Goal: Check status: Check status

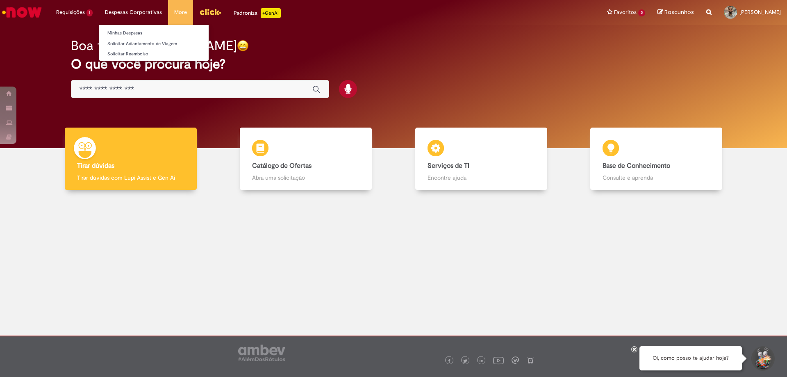
click at [129, 16] on li "Despesas Corporativas Minhas Despesas Solicitar Adiantamento de Viagem Solicita…" at bounding box center [133, 12] width 69 height 25
click at [133, 31] on link "Minhas Despesas" at bounding box center [153, 33] width 109 height 9
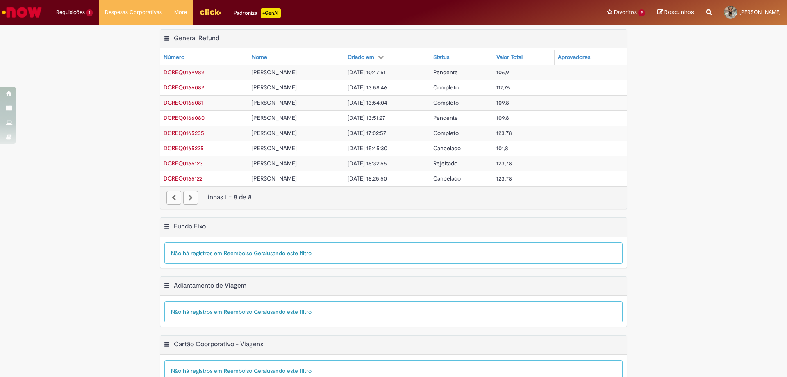
click at [197, 74] on span "DCREQ0169982" at bounding box center [183, 71] width 41 height 7
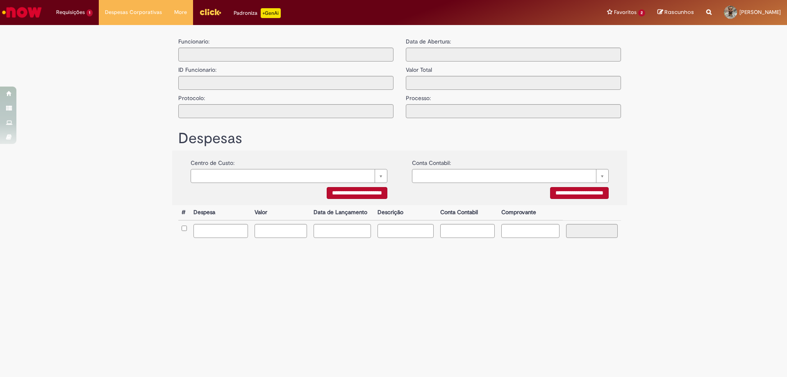
type input "**********"
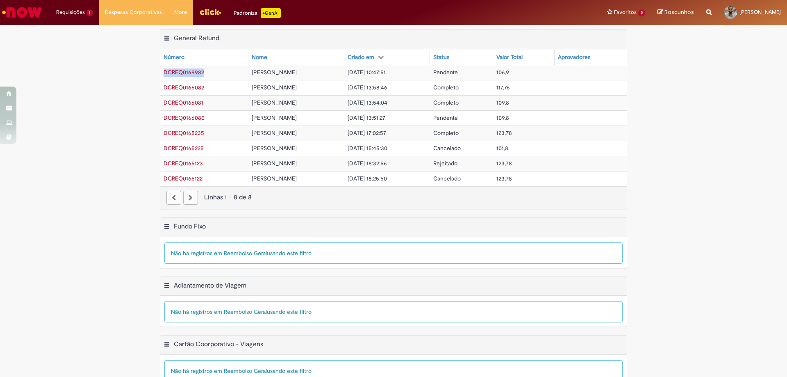
drag, startPoint x: 201, startPoint y: 72, endPoint x: 160, endPoint y: 77, distance: 41.3
click at [160, 77] on td "DCREQ0169982" at bounding box center [204, 72] width 88 height 15
copy span "DCREQ0169982"
